Goal: Transaction & Acquisition: Purchase product/service

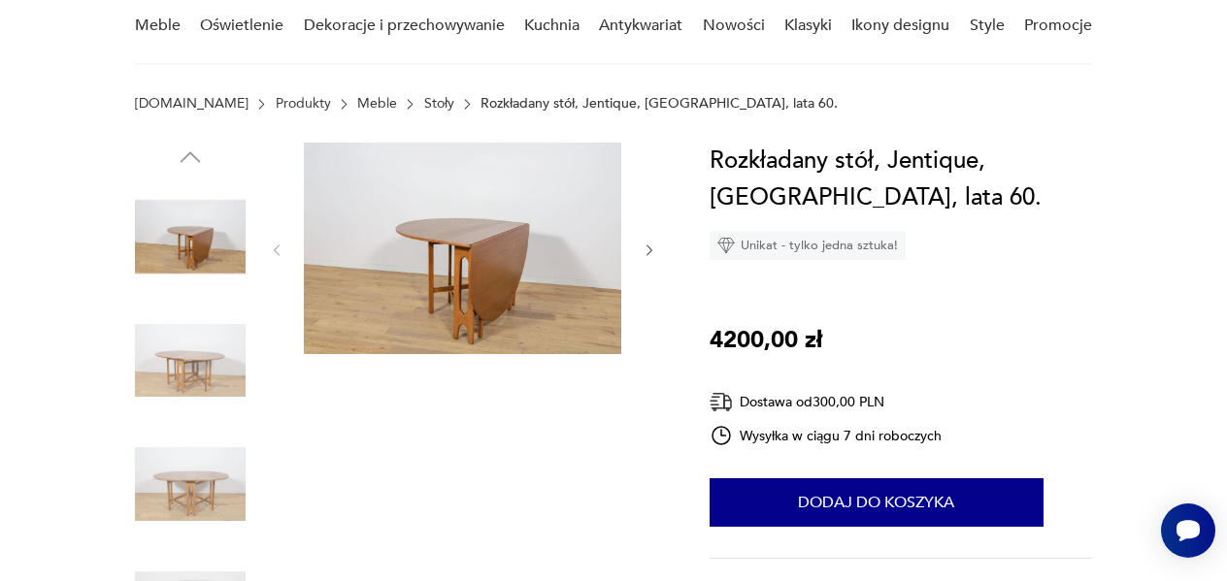
click at [514, 255] on img at bounding box center [462, 249] width 317 height 212
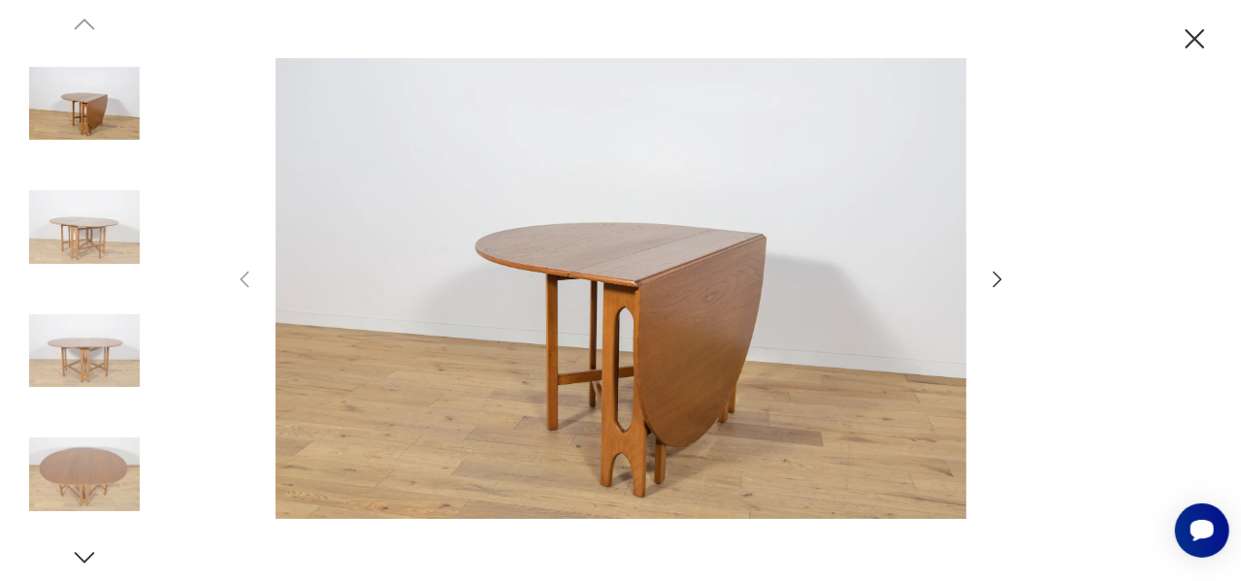
click at [999, 281] on icon "button" at bounding box center [997, 279] width 23 height 23
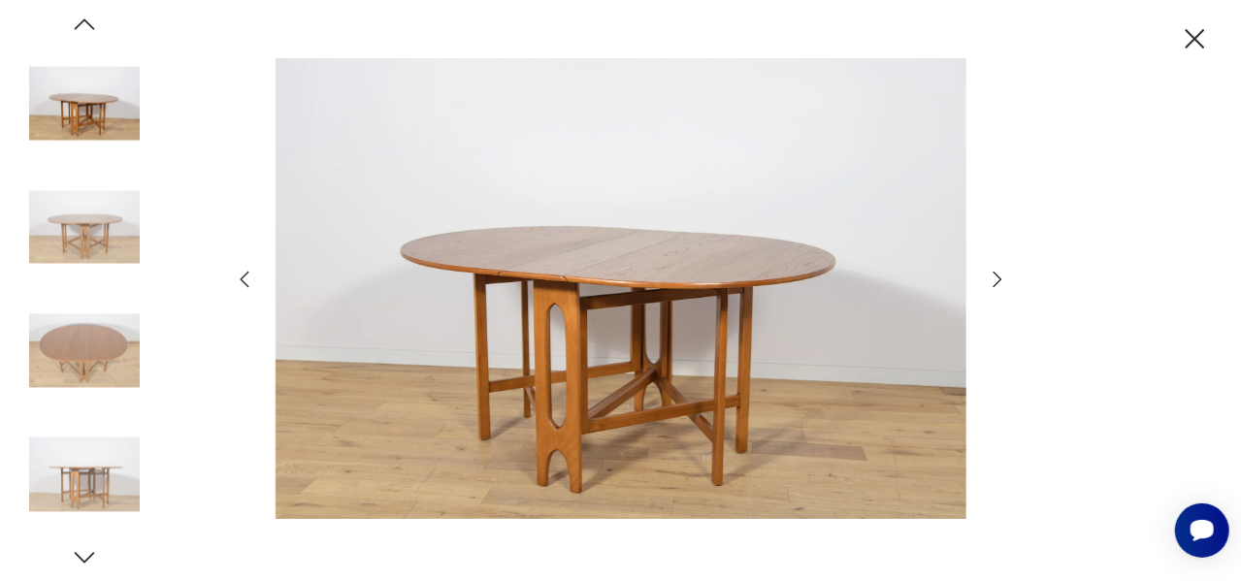
click at [999, 281] on icon "button" at bounding box center [997, 279] width 23 height 23
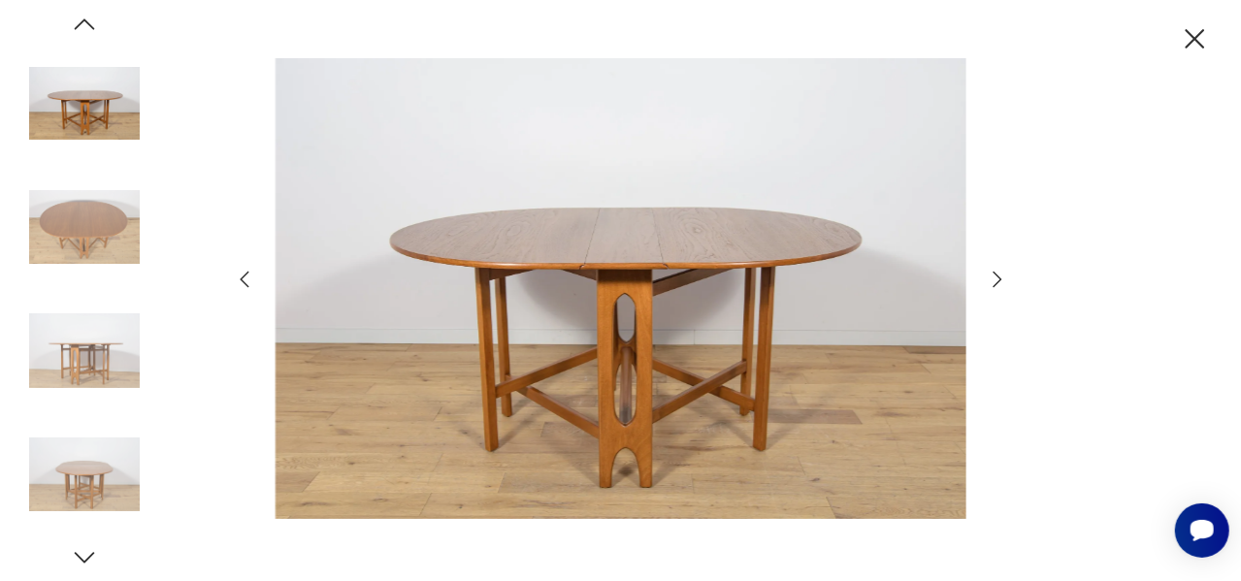
click at [999, 281] on icon "button" at bounding box center [997, 279] width 23 height 23
